Goal: Task Accomplishment & Management: Manage account settings

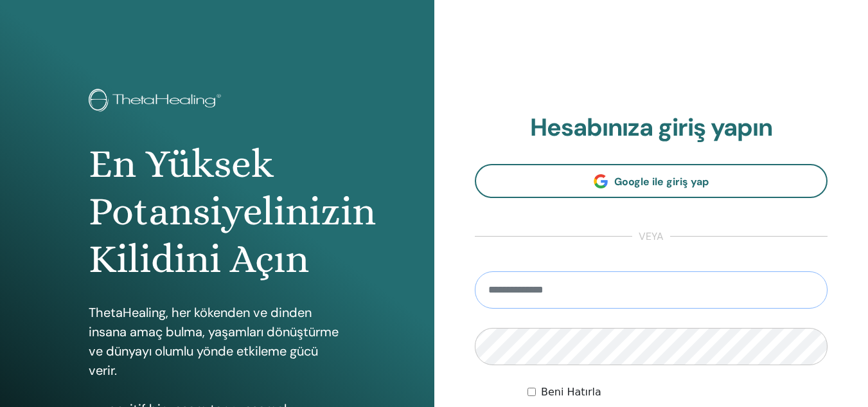
type input "**********"
click at [809, 233] on section "**********" at bounding box center [651, 283] width 353 height 340
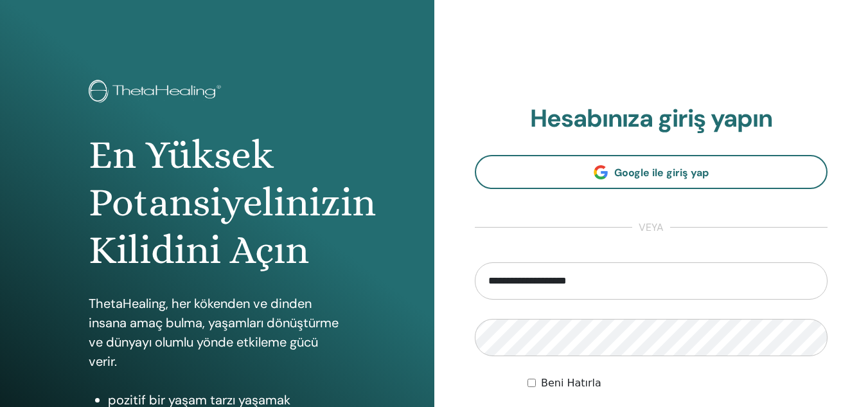
scroll to position [100, 0]
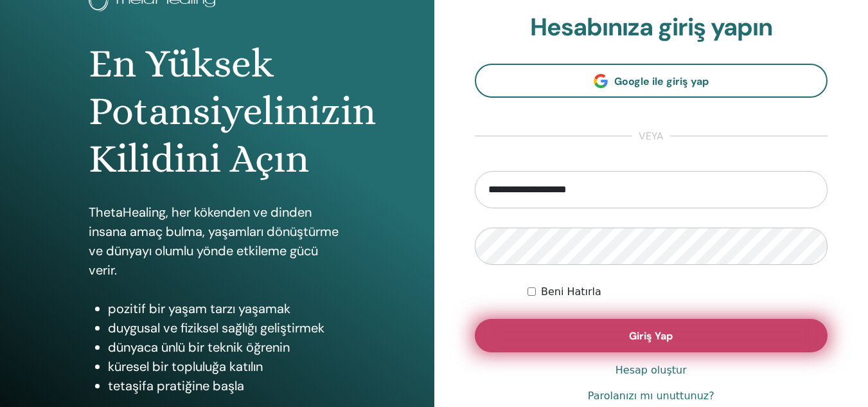
click at [686, 337] on button "Giriş Yap" at bounding box center [651, 335] width 353 height 33
click at [542, 336] on button "Giriş Yap" at bounding box center [651, 335] width 353 height 33
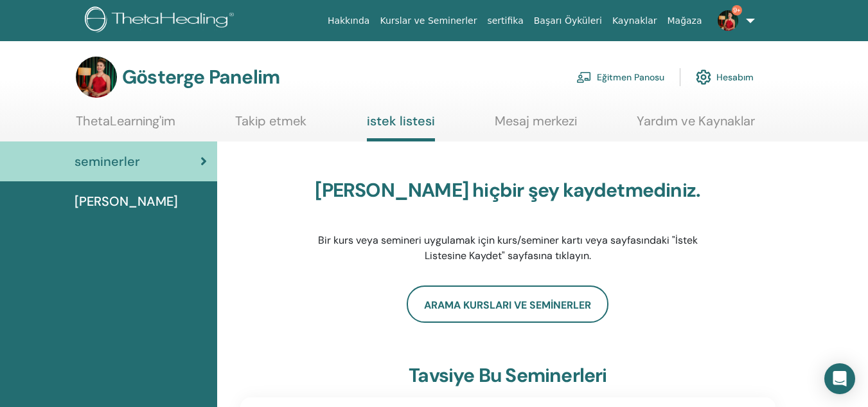
click at [625, 83] on font "Eğitmen Panosu" at bounding box center [630, 78] width 67 height 12
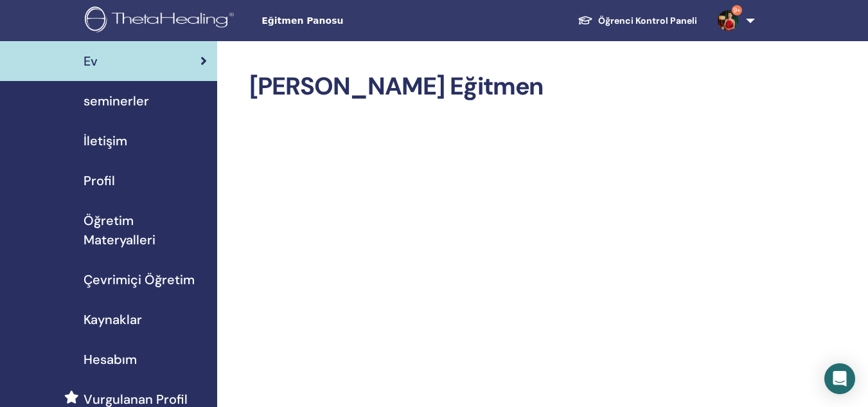
click at [147, 103] on span "seminerler" at bounding box center [117, 100] width 66 height 19
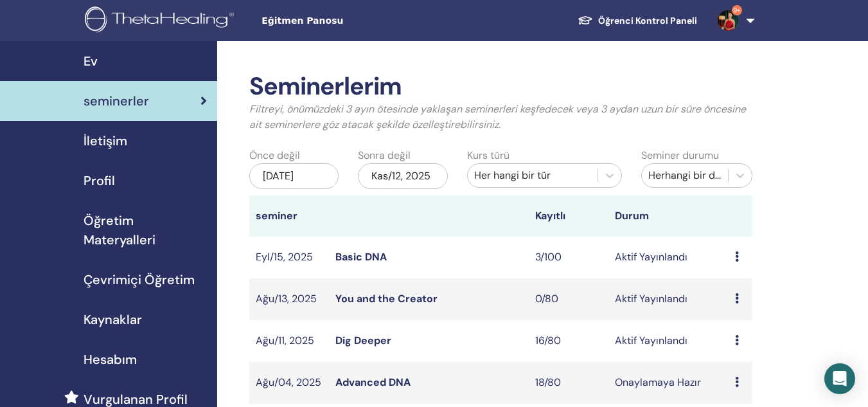
click at [357, 386] on link "Advanced DNA" at bounding box center [372, 381] width 75 height 13
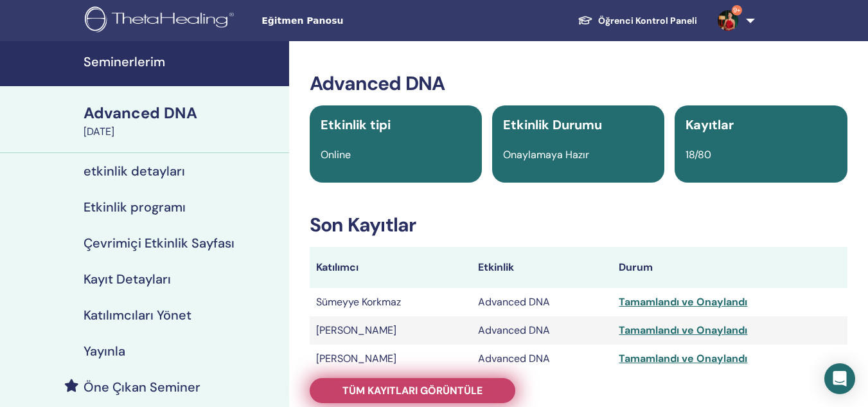
click at [416, 387] on span "Tüm kayıtları görüntüle" at bounding box center [413, 390] width 140 height 13
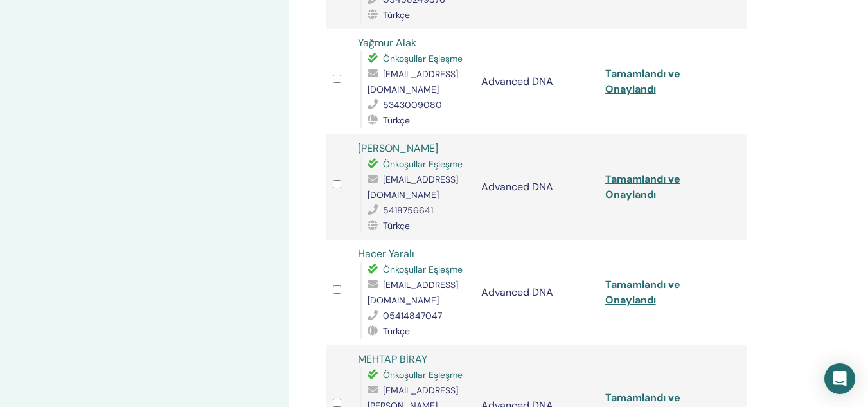
scroll to position [1028, 0]
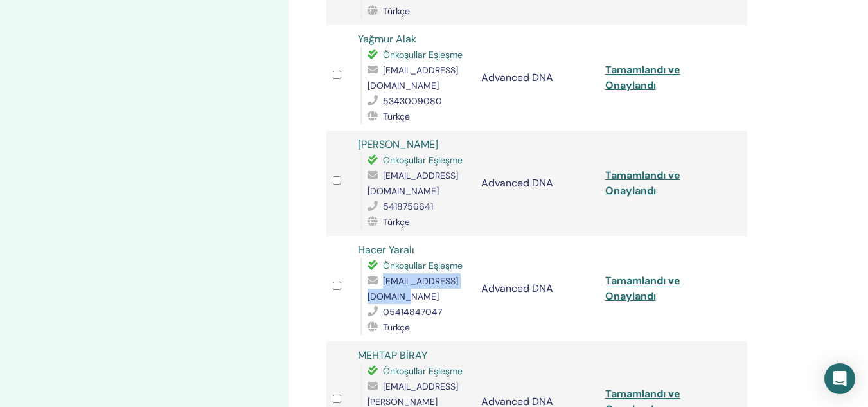
drag, startPoint x: 472, startPoint y: 268, endPoint x: 367, endPoint y: 269, distance: 104.7
click at [368, 275] on span "[EMAIL_ADDRESS][DOMAIN_NAME]" at bounding box center [413, 288] width 91 height 27
copy span "[EMAIL_ADDRESS][DOMAIN_NAME]"
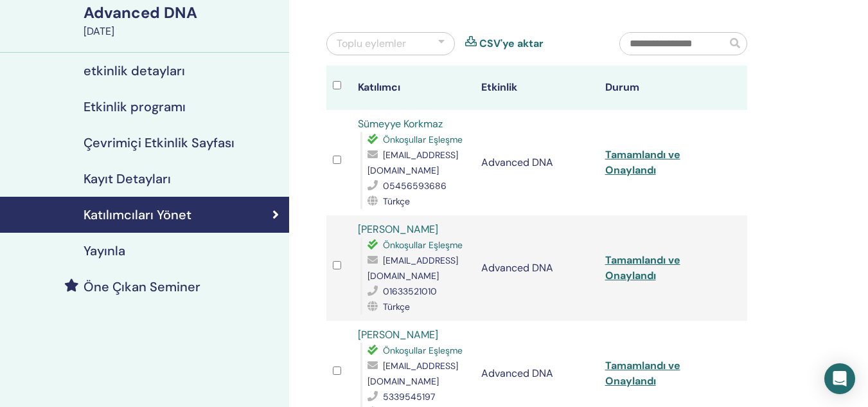
scroll to position [0, 0]
